Goal: Task Accomplishment & Management: Complete application form

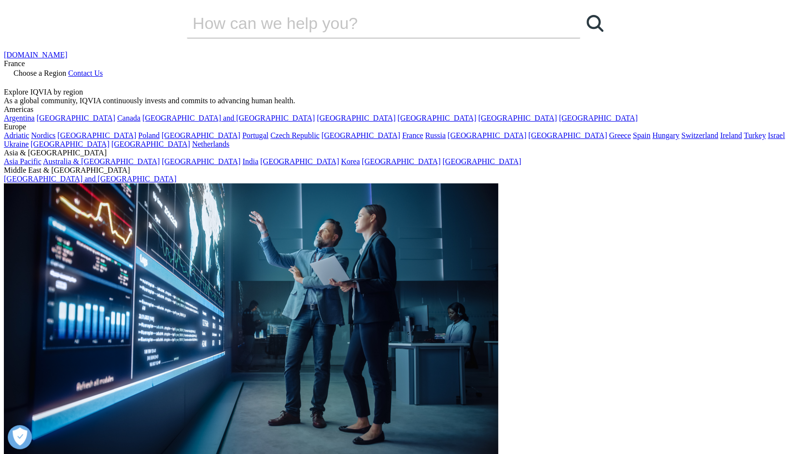
click at [66, 69] on span "Choose a Region" at bounding box center [40, 73] width 53 height 8
click at [136, 139] on link "[GEOGRAPHIC_DATA]" at bounding box center [96, 135] width 79 height 8
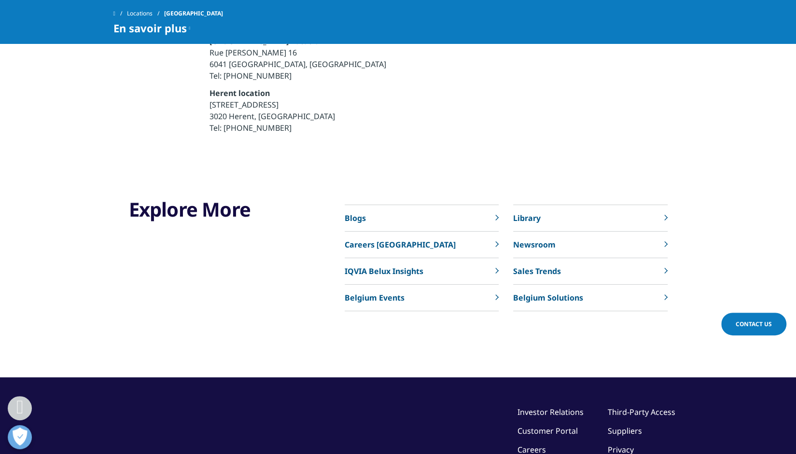
scroll to position [3093, 0]
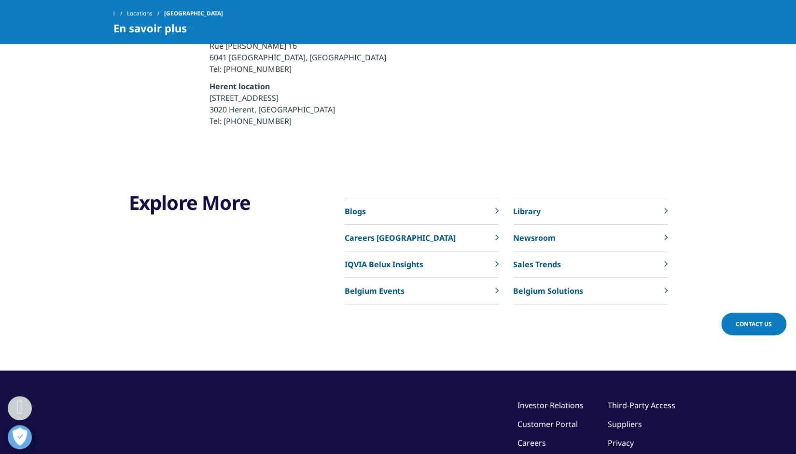
click at [379, 232] on p "Careers Belgium" at bounding box center [400, 238] width 111 height 12
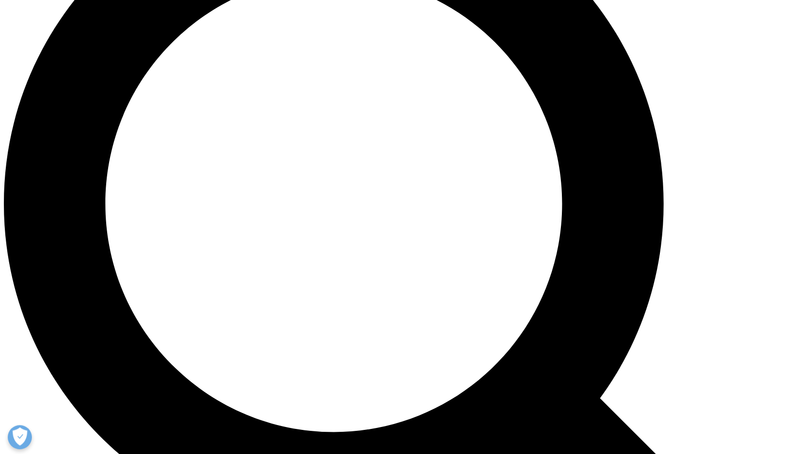
scroll to position [941, 0]
